Goal: Task Accomplishment & Management: Manage account settings

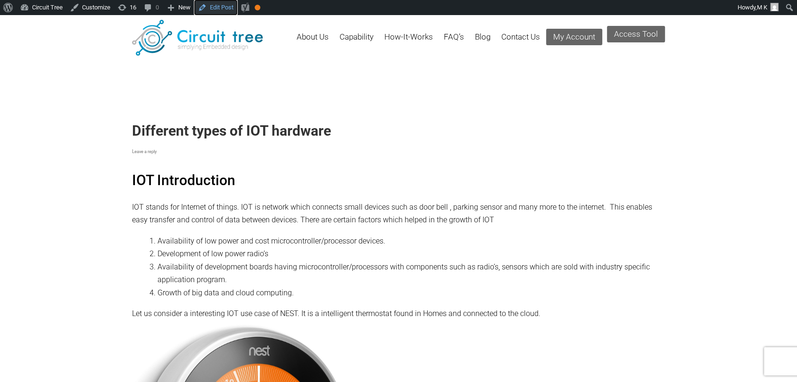
click at [223, 7] on link "Edit Post" at bounding box center [215, 7] width 43 height 15
drag, startPoint x: 383, startPoint y: 114, endPoint x: 686, endPoint y: 192, distance: 313.1
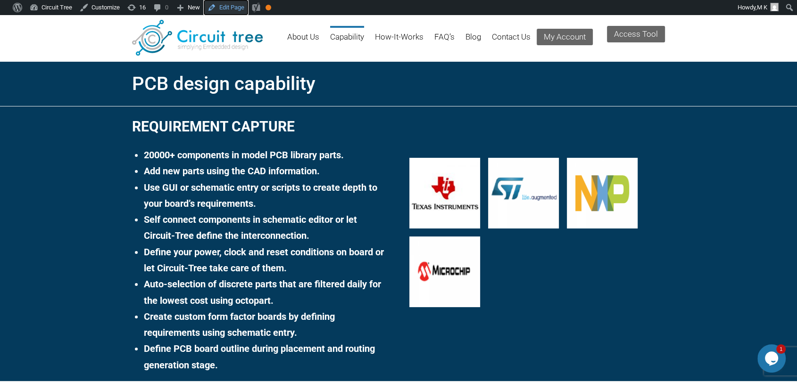
click at [224, 6] on link "Edit Page" at bounding box center [226, 7] width 44 height 15
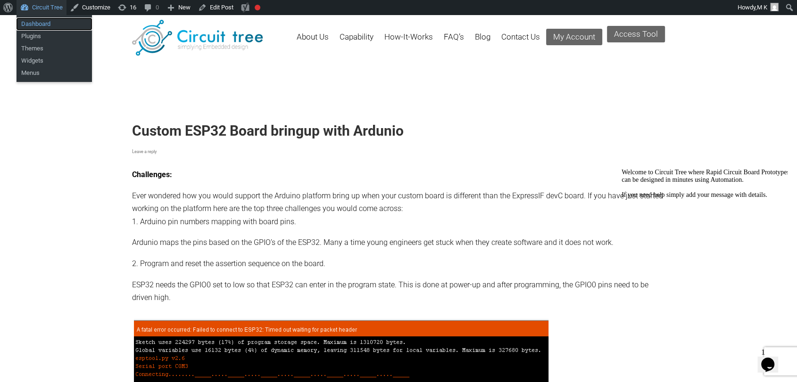
drag, startPoint x: 37, startPoint y: 25, endPoint x: 167, endPoint y: 70, distance: 138.3
click at [37, 25] on link "Dashboard" at bounding box center [53, 24] width 75 height 12
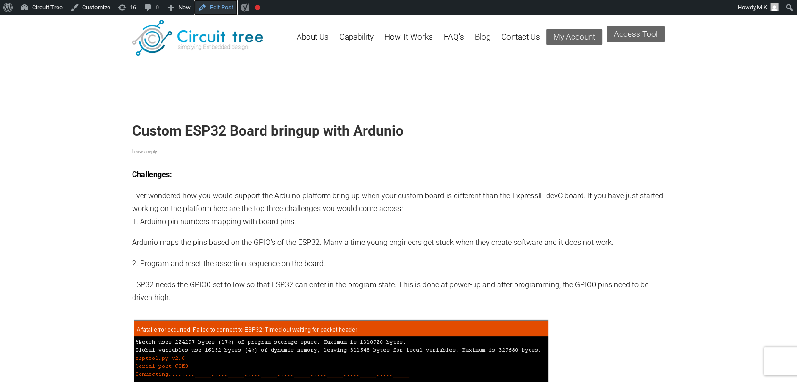
click at [213, 9] on link "Edit Post" at bounding box center [215, 7] width 43 height 15
